Goal: Book appointment/travel/reservation

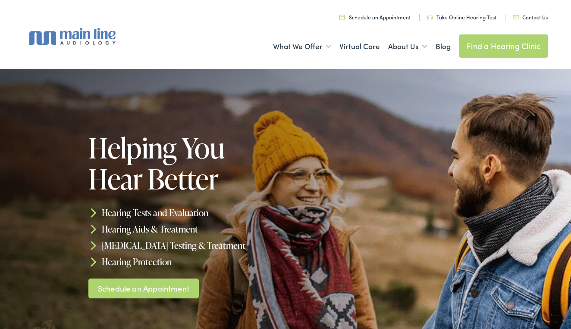
click at [158, 283] on link "Schedule an Appointment" at bounding box center [143, 288] width 110 height 20
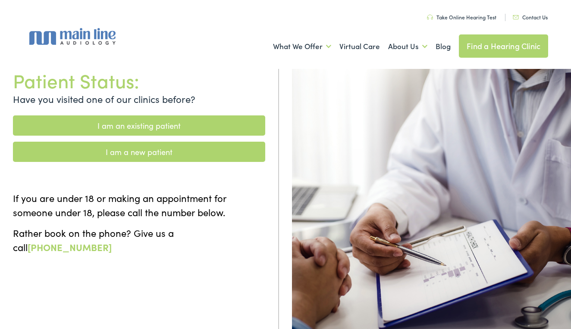
click at [150, 148] on link "I am a new patient" at bounding box center [139, 152] width 252 height 20
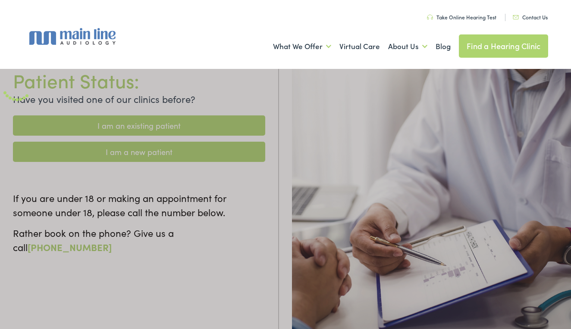
click at [481, 42] on link "Find a Hearing Clinic" at bounding box center [503, 45] width 89 height 23
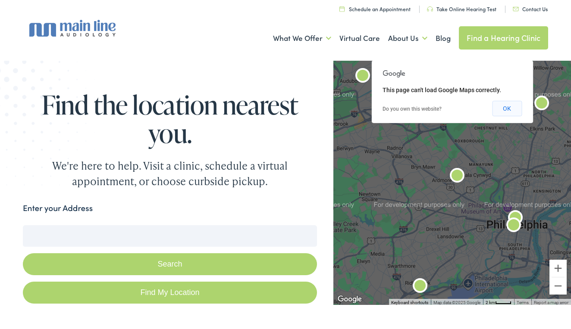
click at [507, 106] on button "OK" at bounding box center [507, 109] width 30 height 16
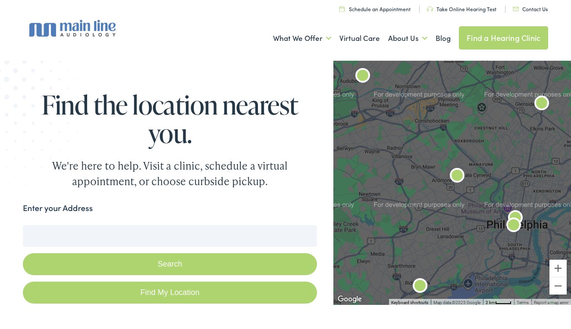
click at [87, 234] on input "Enter your Address" at bounding box center [170, 236] width 294 height 22
type input "N"
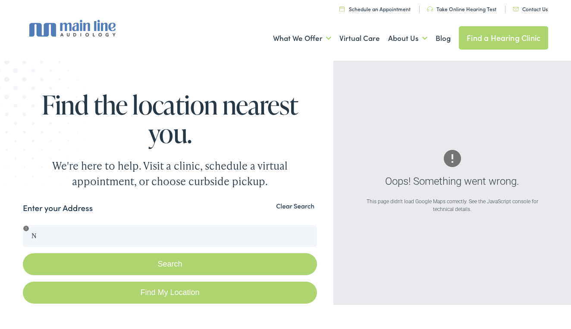
click at [291, 208] on button "Clear Search" at bounding box center [295, 206] width 44 height 8
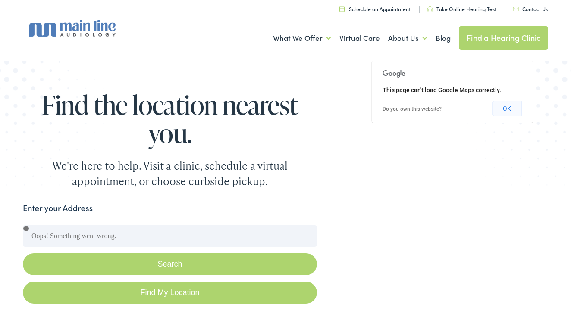
click at [506, 109] on button "OK" at bounding box center [507, 109] width 30 height 16
